Goal: Information Seeking & Learning: Find specific page/section

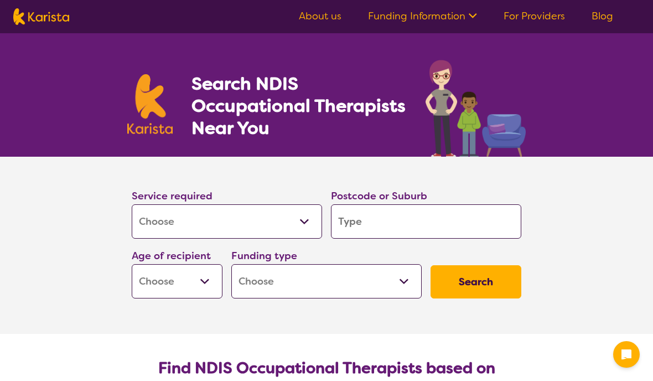
select select "[MEDICAL_DATA]"
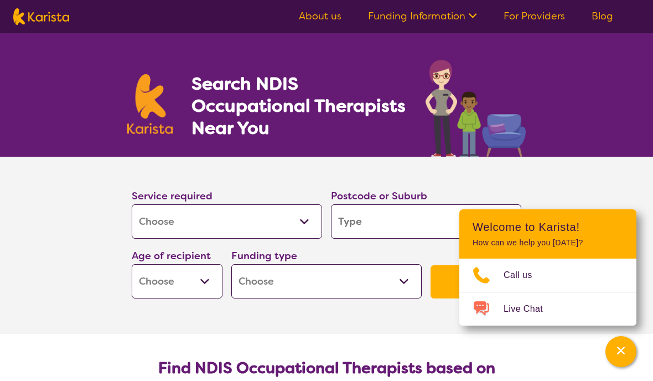
click at [385, 216] on input "search" at bounding box center [426, 221] width 190 height 34
type input "4"
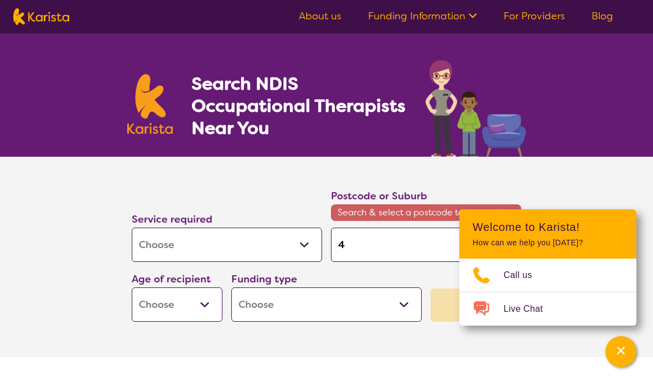
type input "45"
type input "450"
type input "4503"
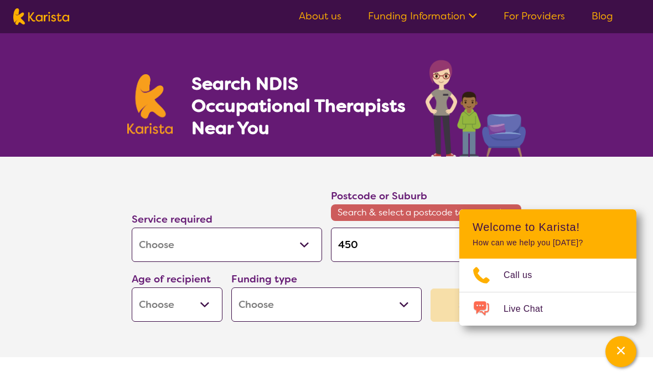
type input "4503"
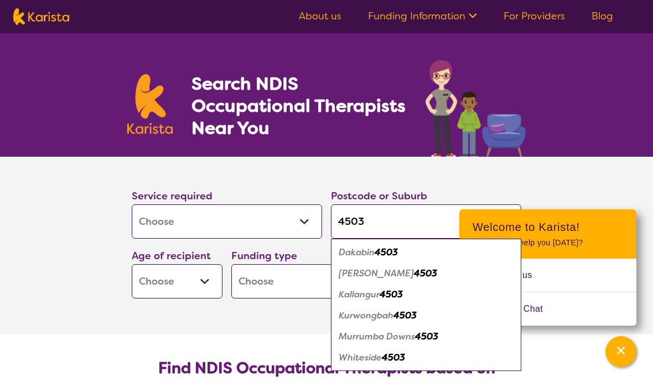
type input "4503"
click at [392, 246] on em "4503" at bounding box center [386, 252] width 23 height 12
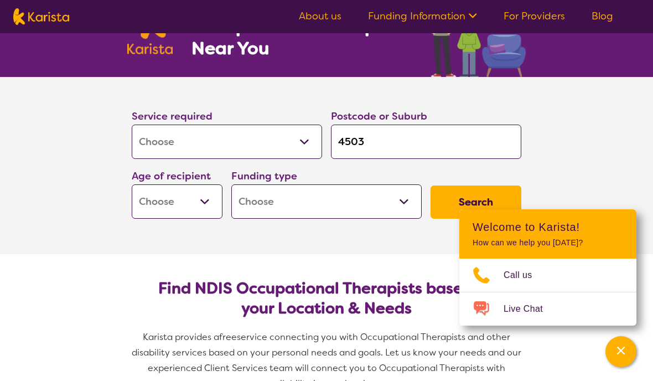
scroll to position [83, 0]
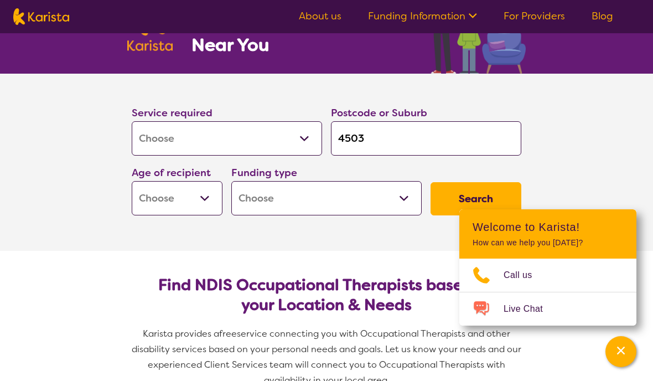
click at [195, 193] on select "Early Childhood - 0 to 9 Child - 10 to 11 Adolescent - 12 to 17 Adult - 18 to 6…" at bounding box center [177, 198] width 91 height 34
select select "EC"
click at [394, 182] on select "Home Care Package (HCP) National Disability Insurance Scheme (NDIS) I don't know" at bounding box center [326, 198] width 190 height 34
select select "NDIS"
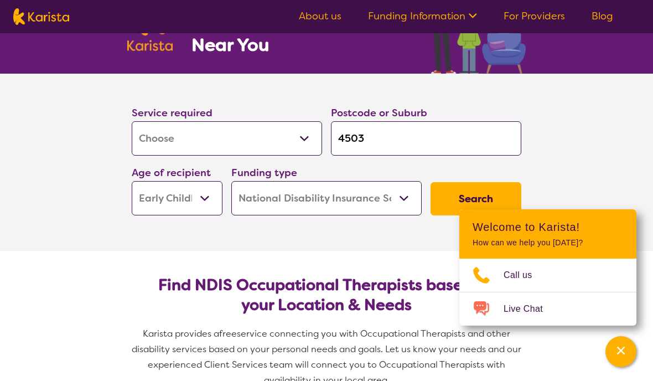
select select "NDIS"
click at [478, 191] on button "Search" at bounding box center [476, 198] width 91 height 33
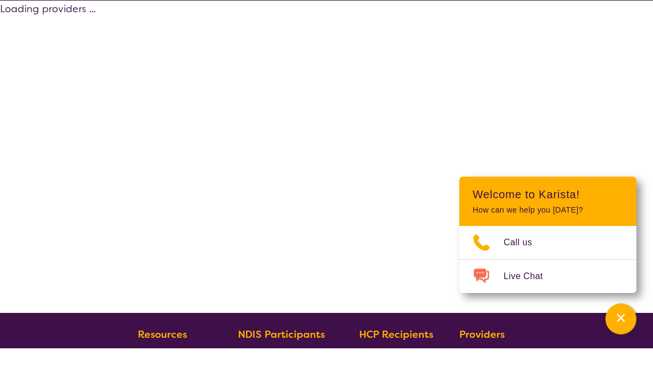
scroll to position [33, 0]
